Goal: Check status: Check status

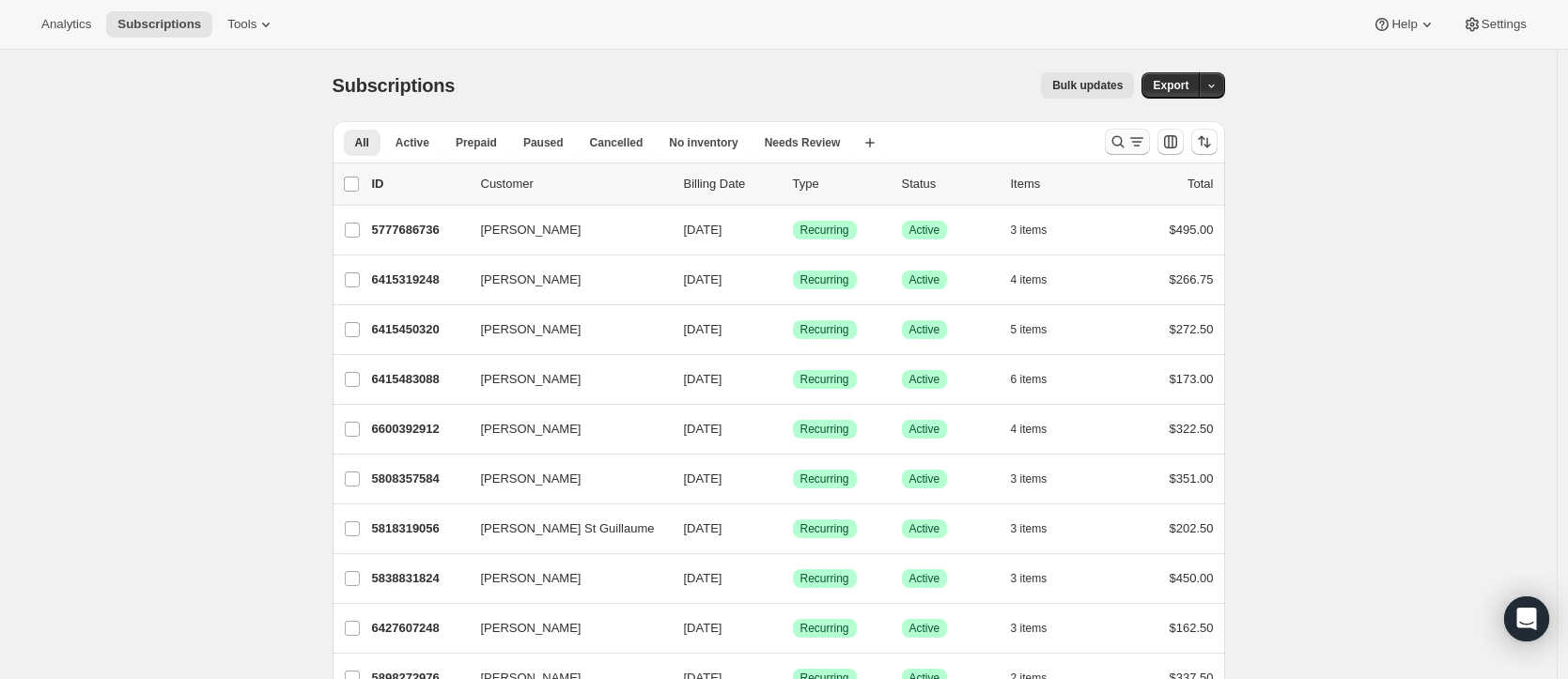
click at [1118, 139] on icon "Search and filter results" at bounding box center [1117, 141] width 12 height 12
click at [1119, 139] on icon "Search and filter results" at bounding box center [1118, 141] width 19 height 19
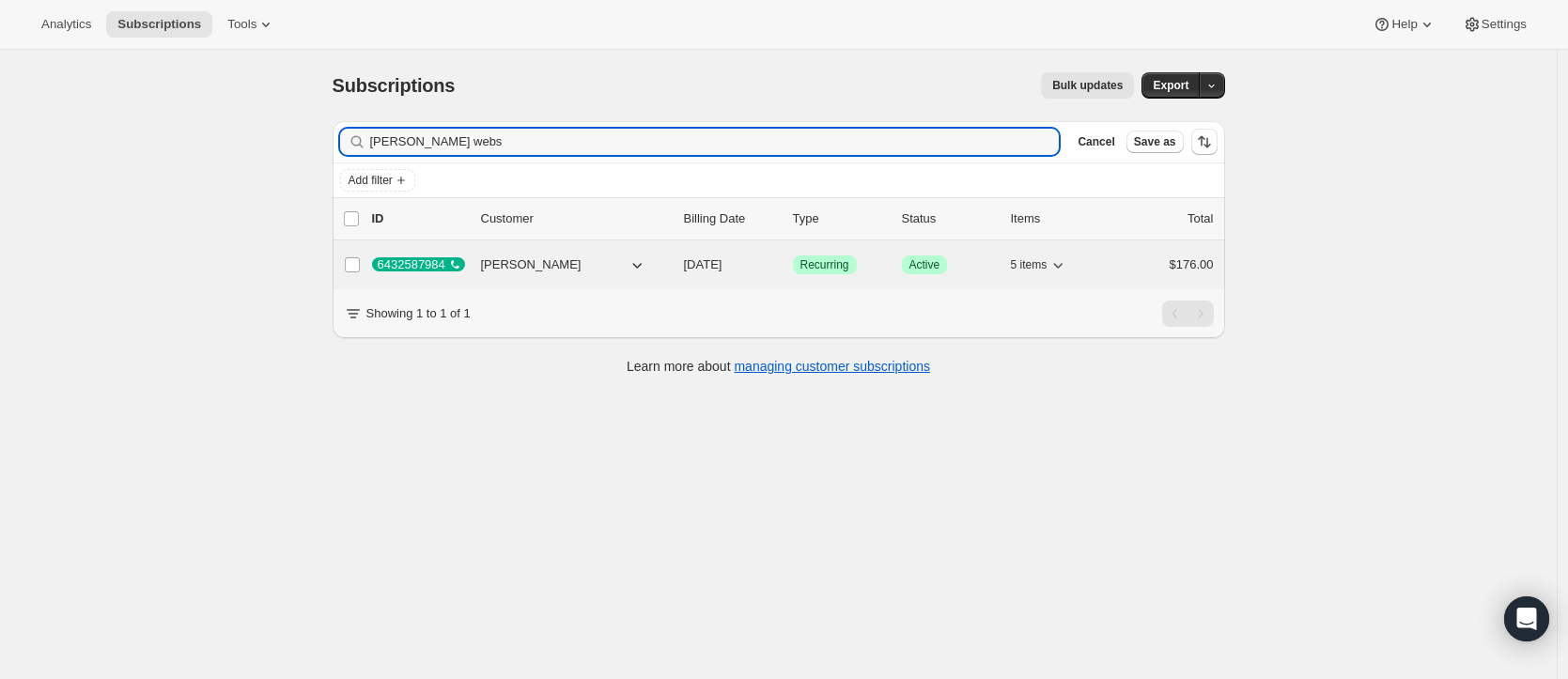
type input "[PERSON_NAME] webs"
click at [526, 267] on span "[PERSON_NAME]" at bounding box center [531, 265] width 101 height 19
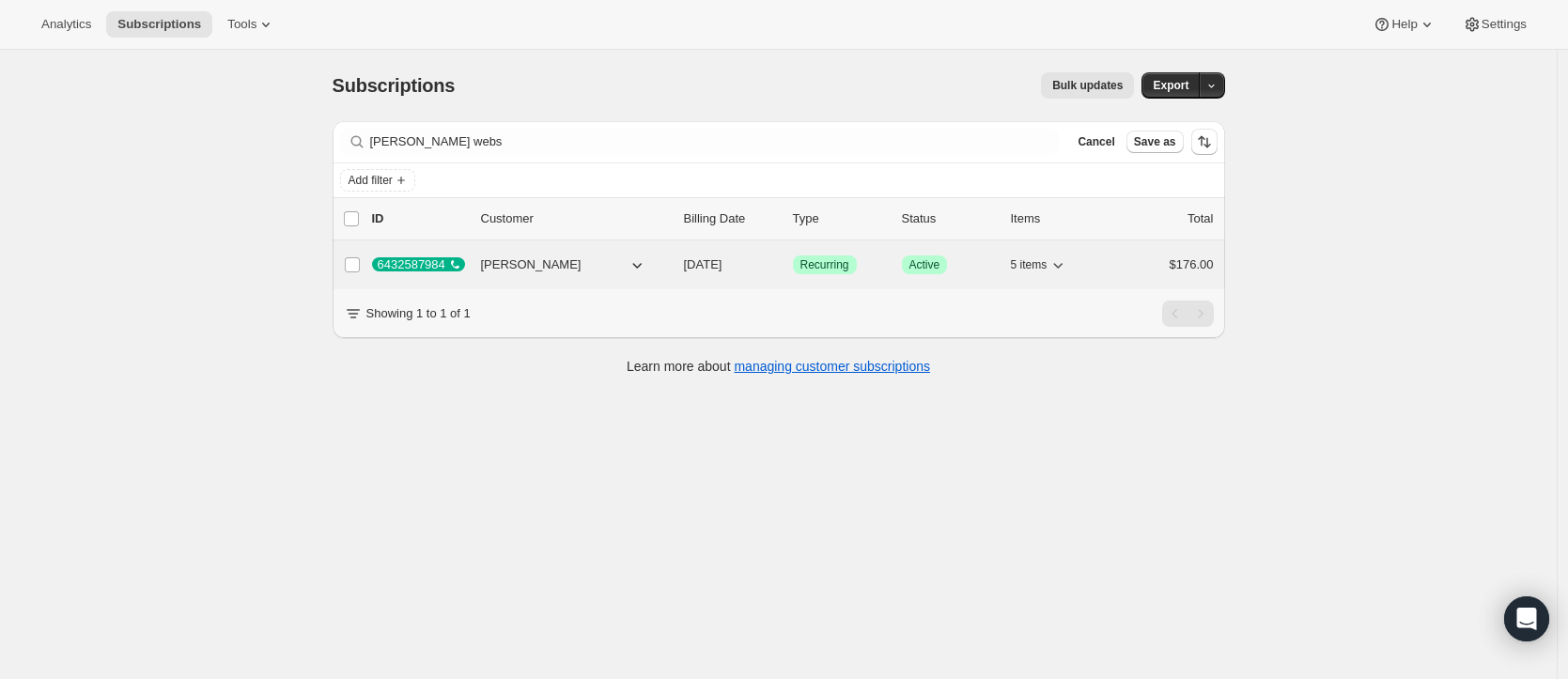
click at [722, 265] on span "[DATE]" at bounding box center [703, 264] width 39 height 14
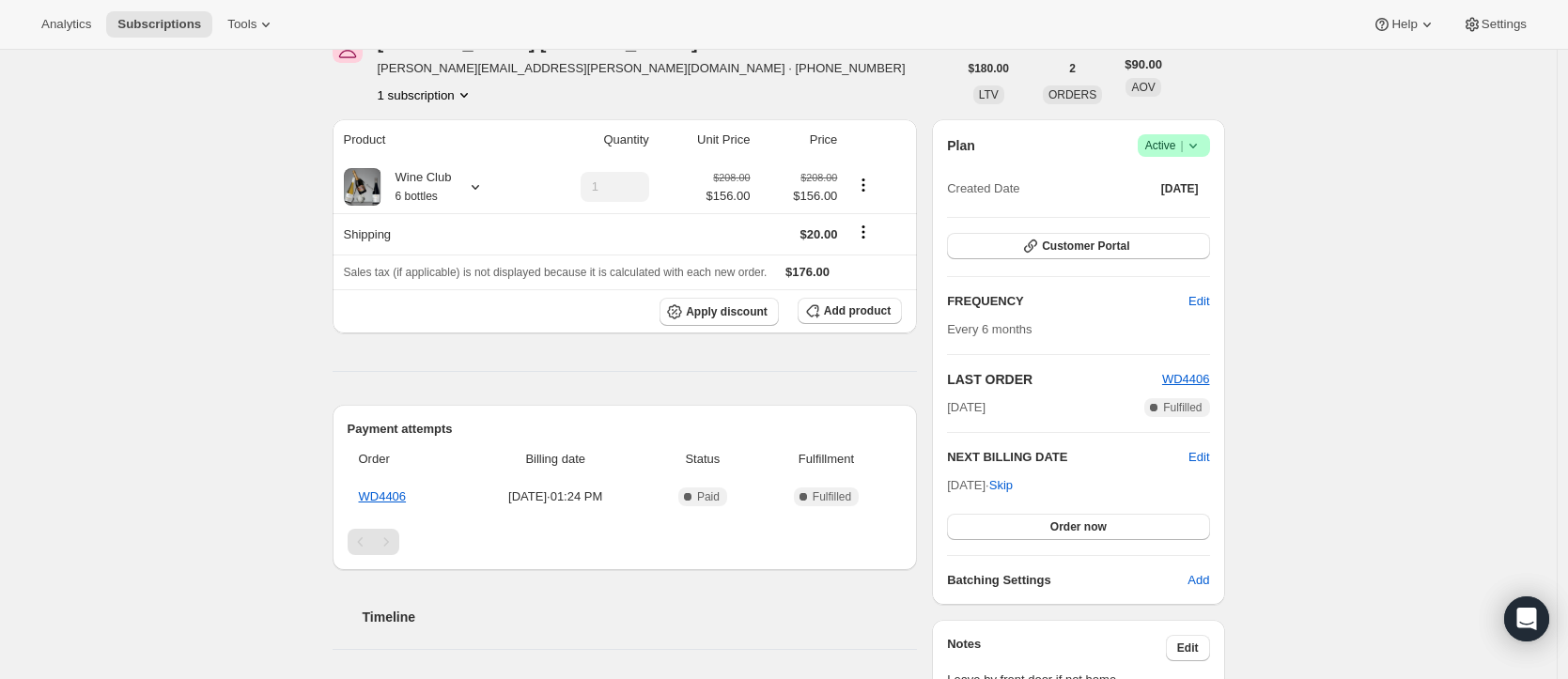
scroll to position [119, 0]
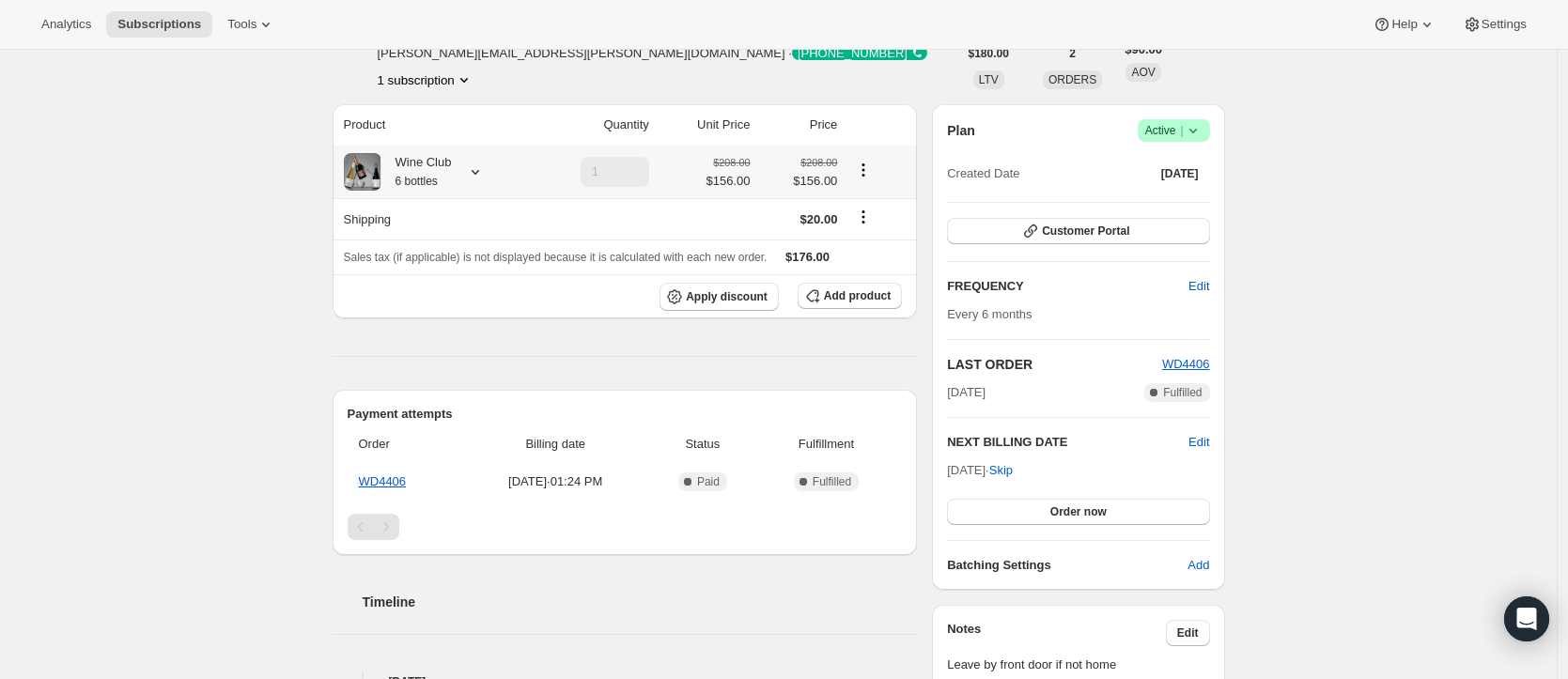
click at [484, 172] on icon at bounding box center [475, 172] width 19 height 19
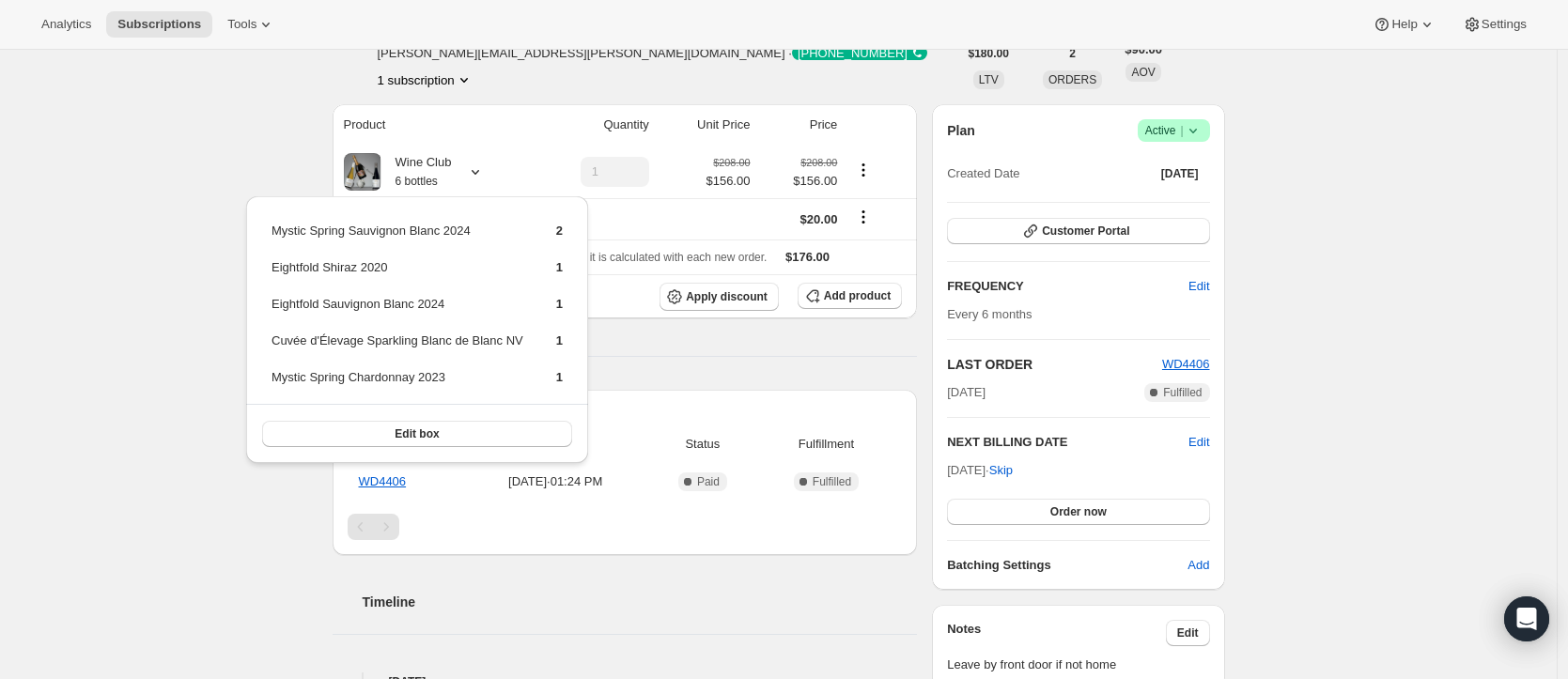
click at [143, 207] on div "Subscription # 6432587984 . This page is ready Subscription # 6432587984 Succes…" at bounding box center [778, 533] width 1557 height 1202
